Goal: Find specific page/section: Find specific page/section

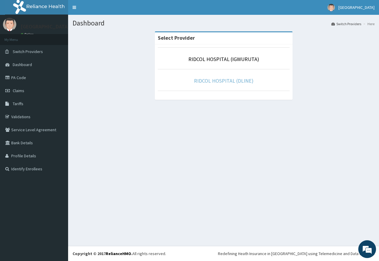
click at [229, 82] on link "RIDCOL HOSPITAL (DLINE)" at bounding box center [224, 80] width 60 height 7
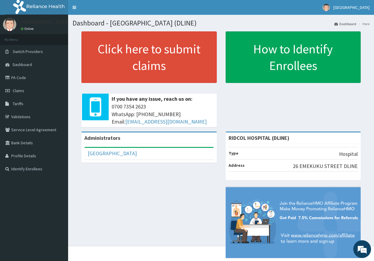
click at [19, 101] on span "Tariffs" at bounding box center [18, 103] width 11 height 5
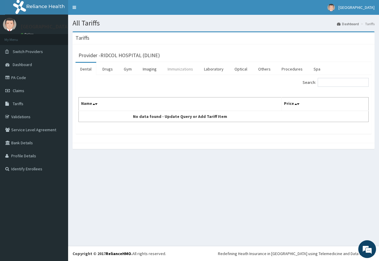
click at [181, 64] on link "Immunizations" at bounding box center [180, 69] width 35 height 12
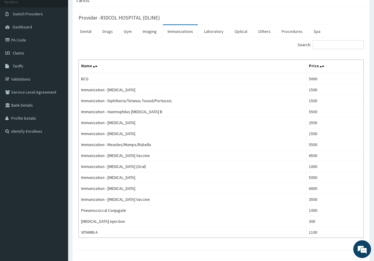
scroll to position [34, 0]
